Goal: Find specific page/section: Find specific page/section

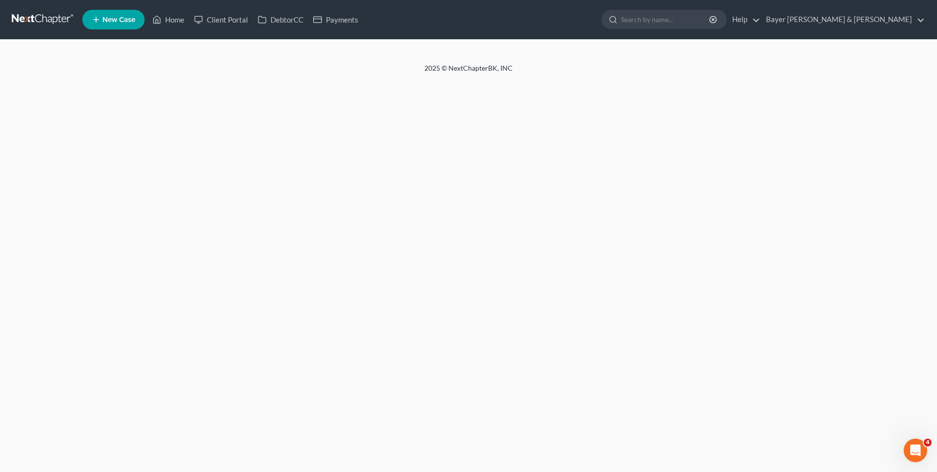
click at [135, 67] on footer "2025 © NextChapterBK, INC" at bounding box center [468, 72] width 937 height 18
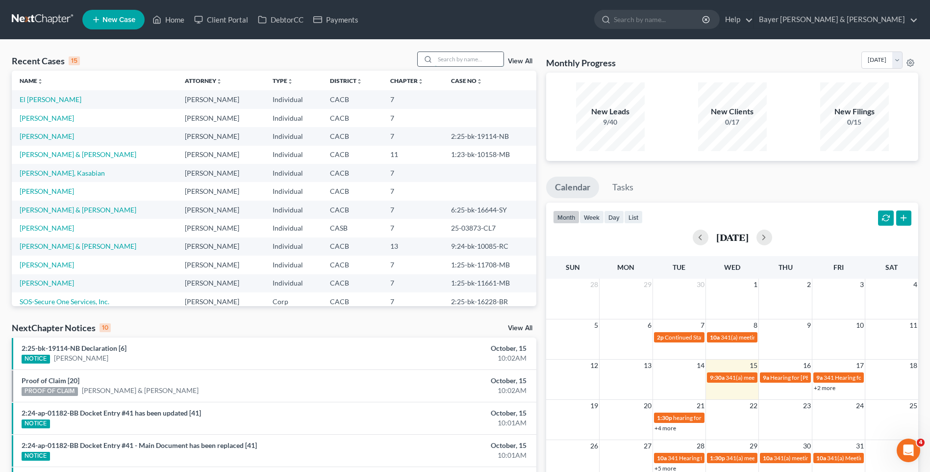
click at [453, 60] on input "search" at bounding box center [469, 59] width 69 height 14
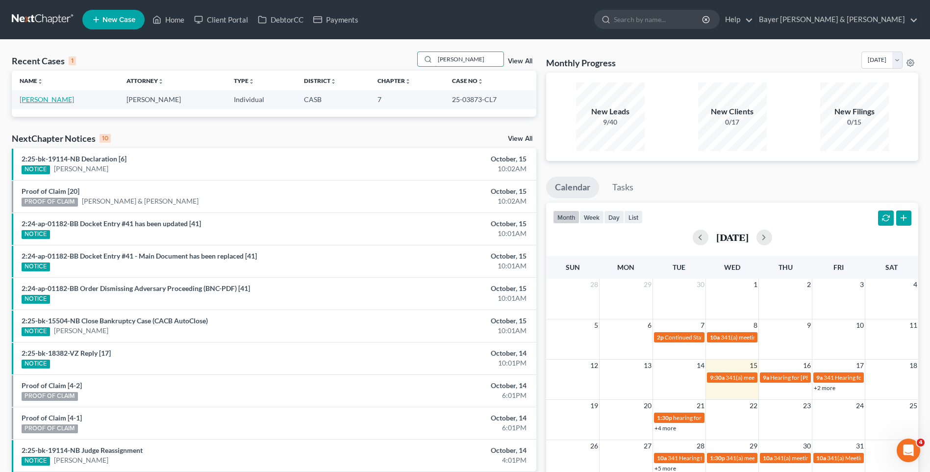
type input "[PERSON_NAME]"
click at [38, 99] on link "[PERSON_NAME]" at bounding box center [47, 99] width 54 height 8
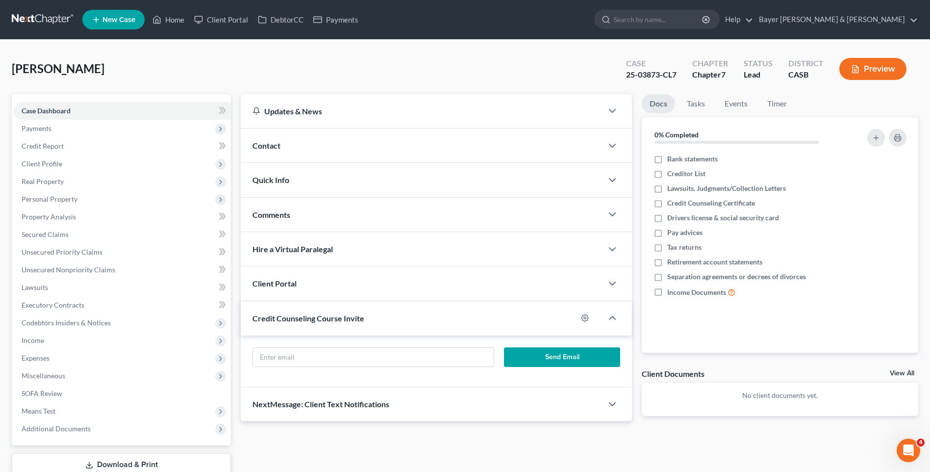
click at [880, 69] on button "Preview" at bounding box center [872, 69] width 67 height 22
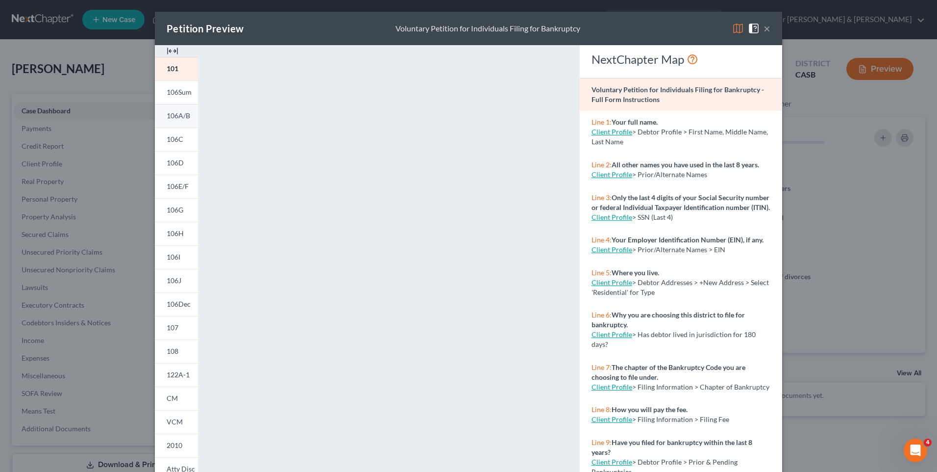
click at [182, 117] on span "106A/B" at bounding box center [179, 115] width 24 height 8
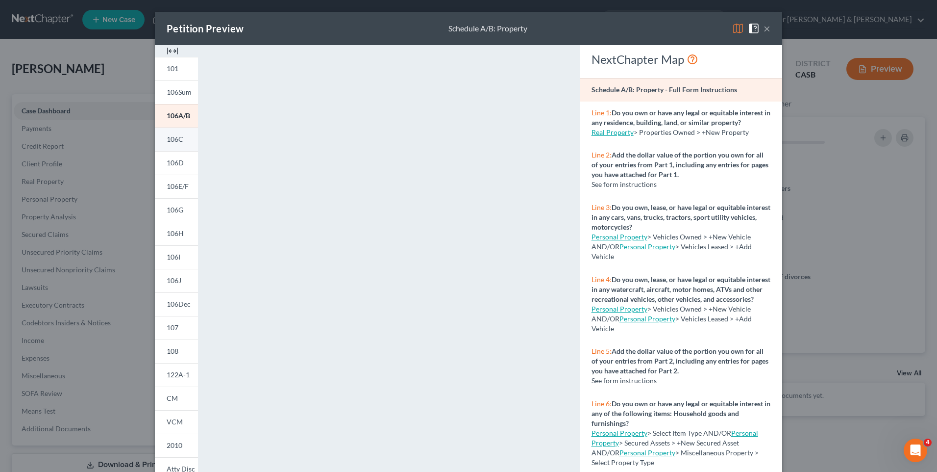
click at [178, 140] on span "106C" at bounding box center [175, 139] width 17 height 8
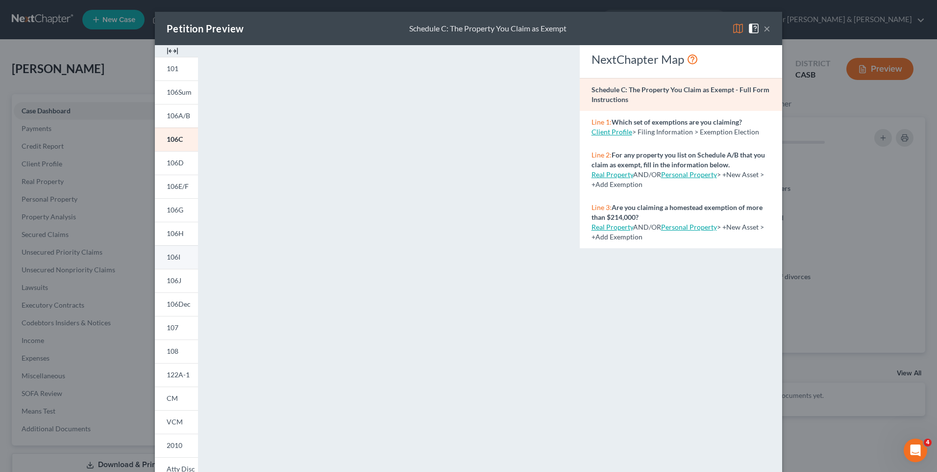
click at [172, 255] on span "106I" at bounding box center [174, 256] width 14 height 8
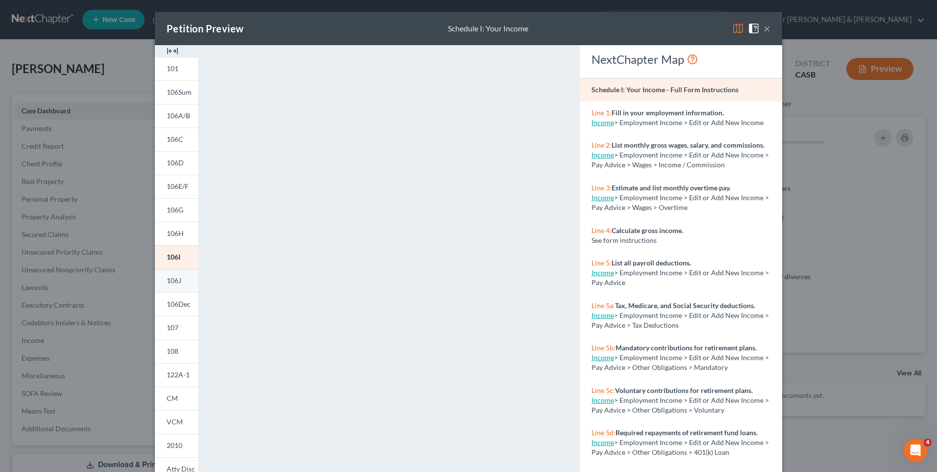
click at [169, 280] on span "106J" at bounding box center [174, 280] width 15 height 8
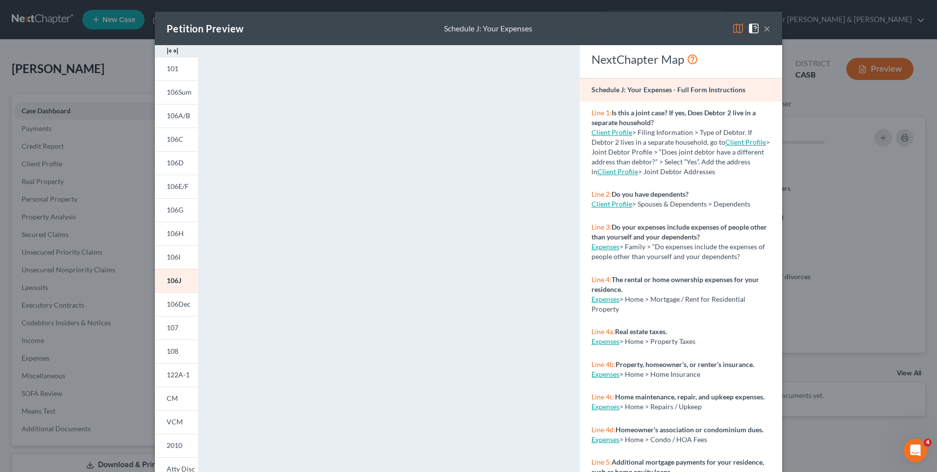
click at [764, 29] on button "×" at bounding box center [767, 29] width 7 height 12
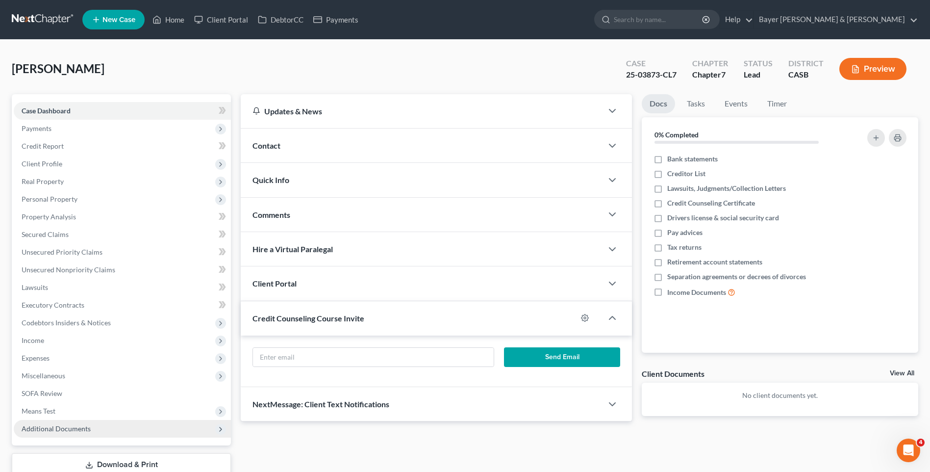
click at [87, 428] on span "Additional Documents" at bounding box center [56, 428] width 69 height 8
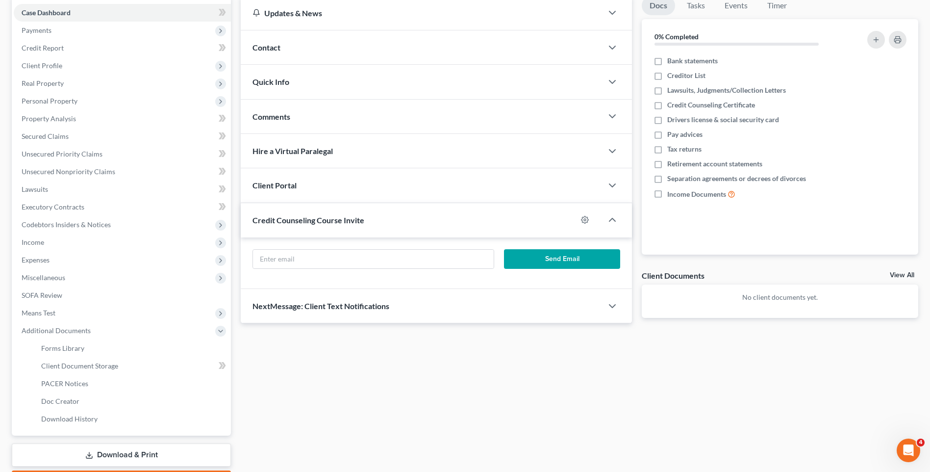
scroll to position [147, 0]
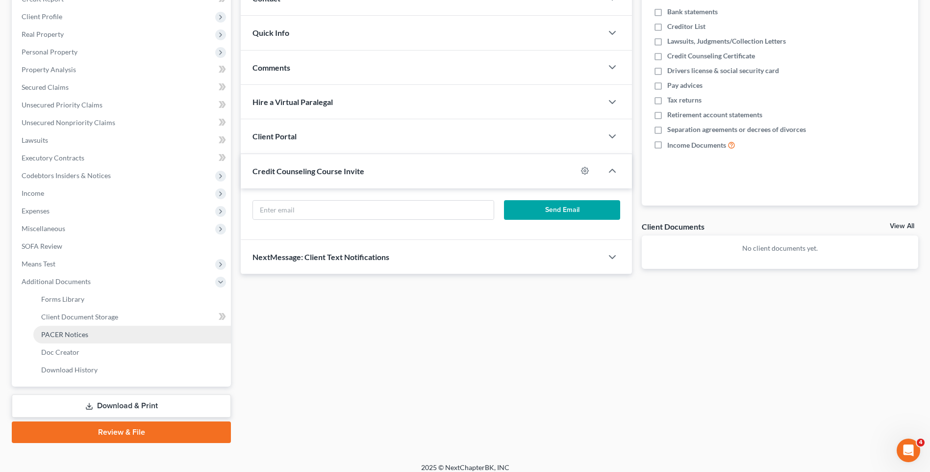
click at [80, 336] on span "PACER Notices" at bounding box center [64, 334] width 47 height 8
